Goal: Navigation & Orientation: Find specific page/section

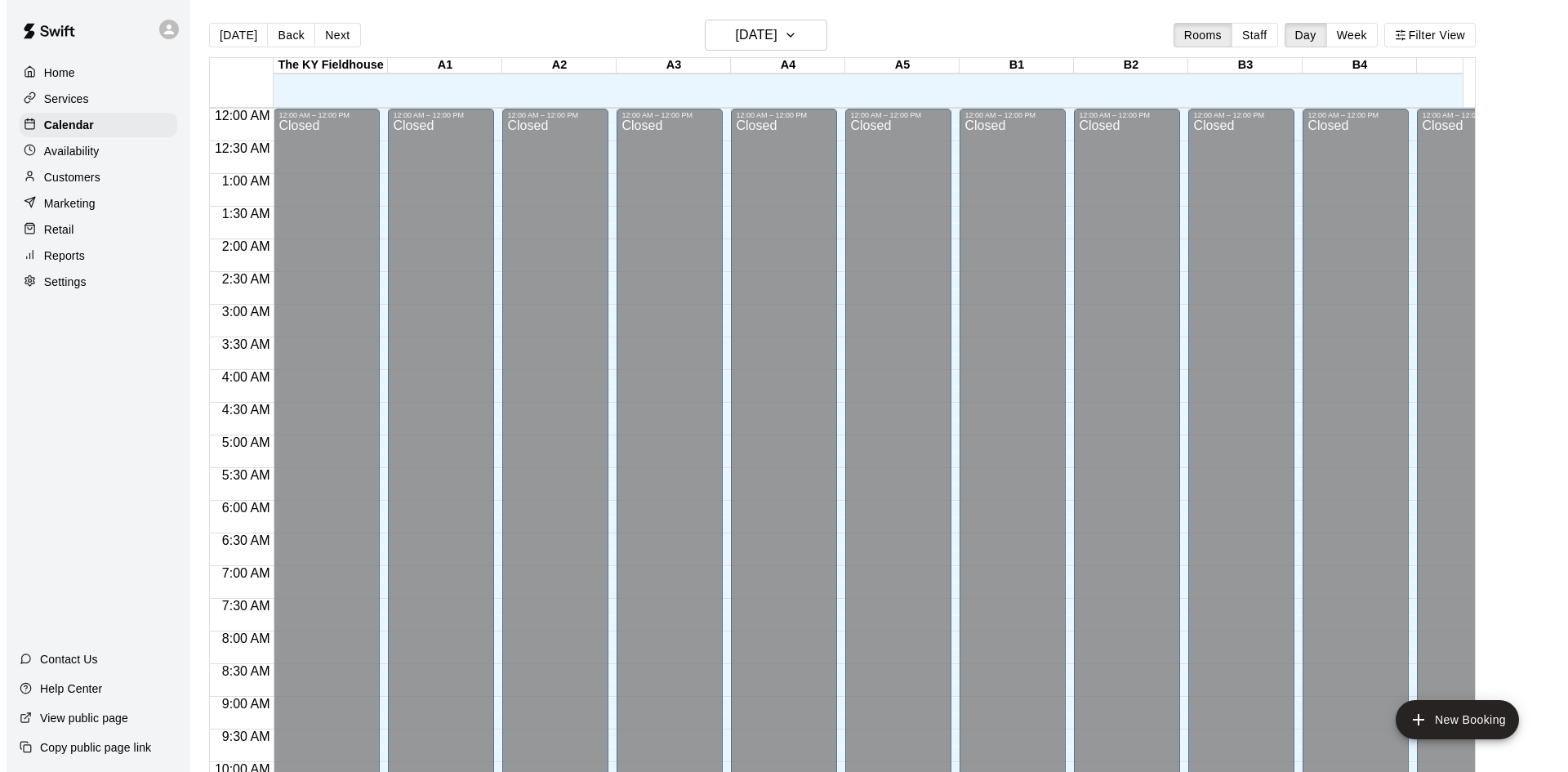
scroll to position [567, 0]
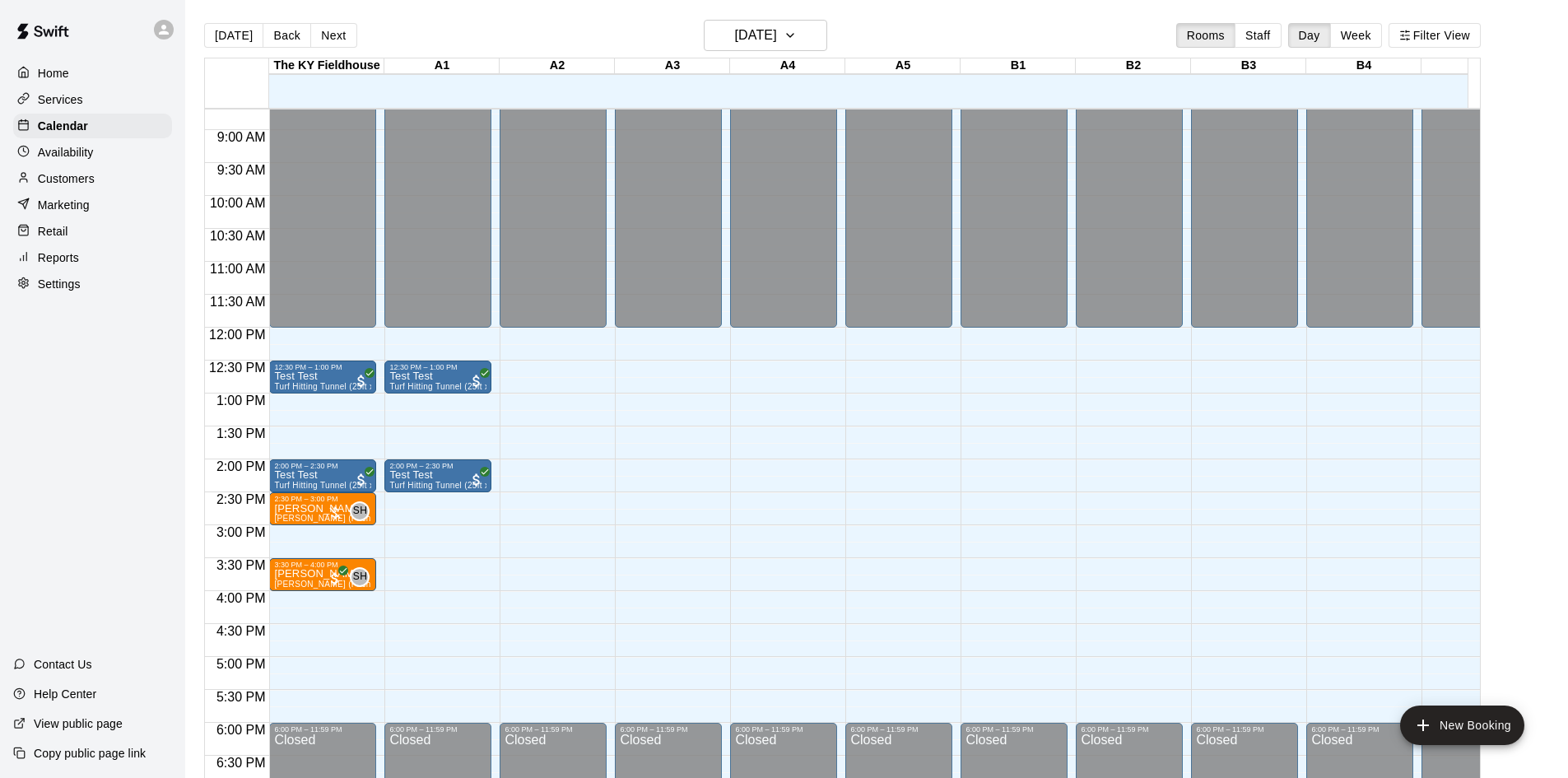
click at [401, 47] on div "Today Back Next Sunday Aug 17 Rooms Staff Day Week Filter View" at bounding box center [843, 39] width 1277 height 38
click at [141, 67] on div "Home" at bounding box center [92, 73] width 159 height 24
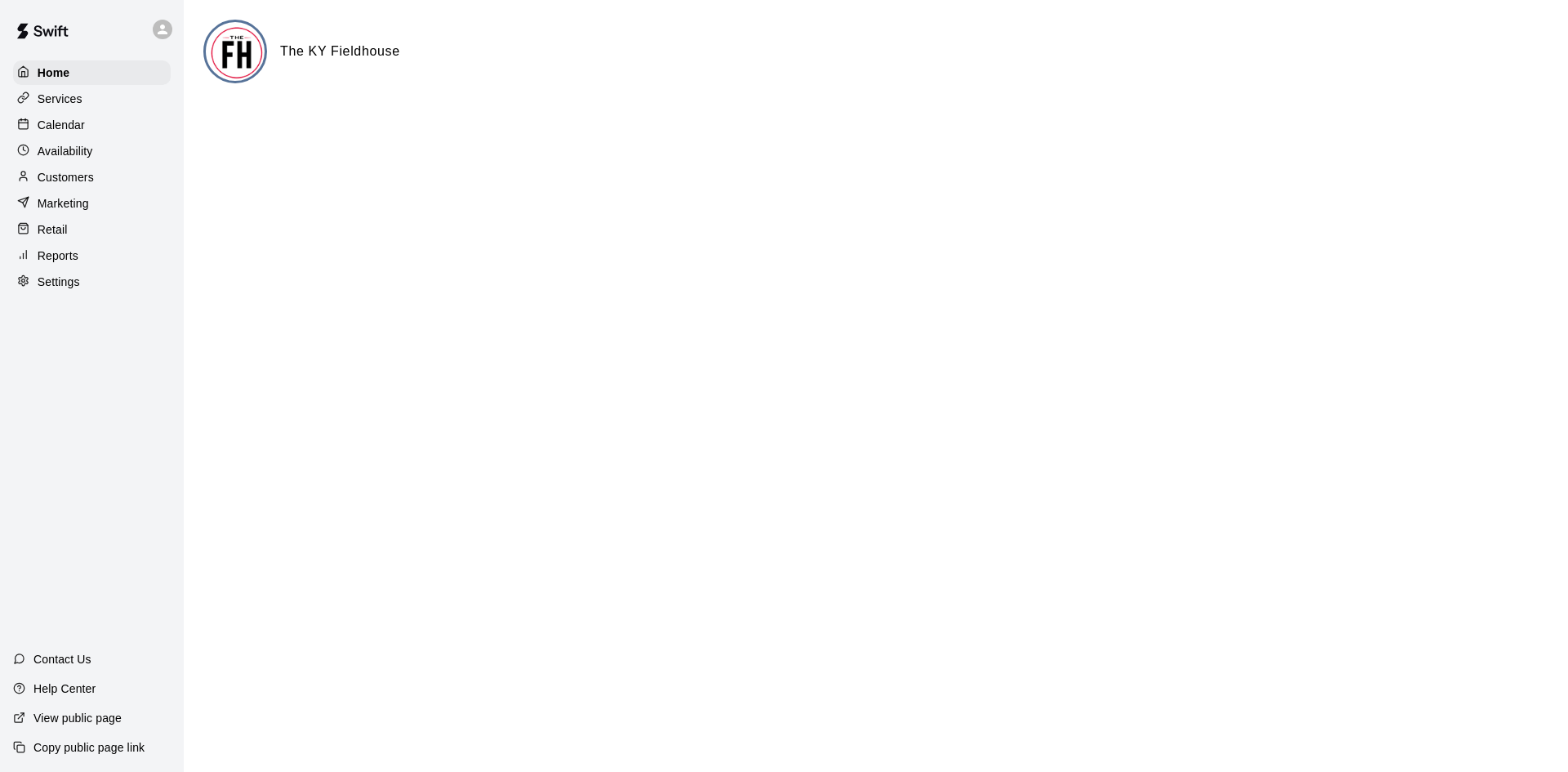
click at [72, 133] on p "Calendar" at bounding box center [61, 125] width 47 height 16
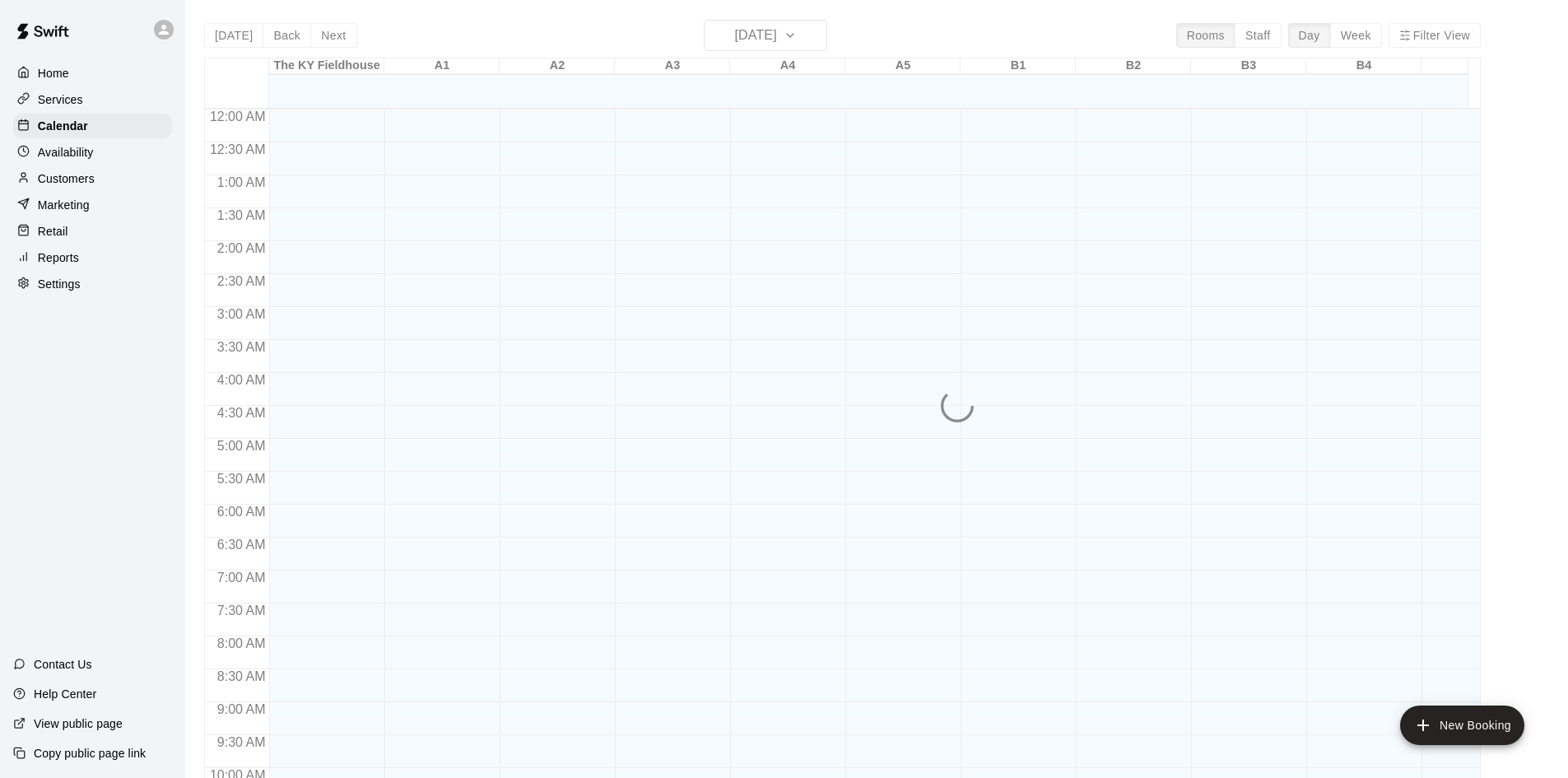
scroll to position [768, 0]
